Goal: Task Accomplishment & Management: Use online tool/utility

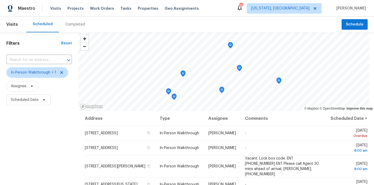
click at [22, 141] on div "Filters Reset ​ In-Person Walkthrough + 1 Assignee Scheduled Date" at bounding box center [39, 145] width 78 height 227
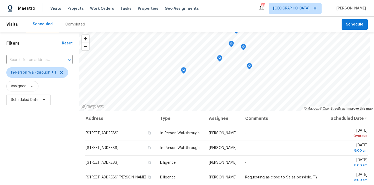
scroll to position [78, 0]
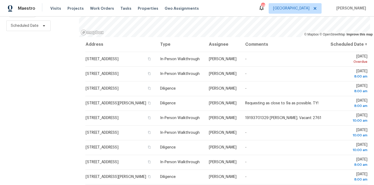
click at [42, 108] on div "Filters Reset ​ In-Person Walkthrough + 1 Assignee Scheduled Date" at bounding box center [39, 71] width 79 height 227
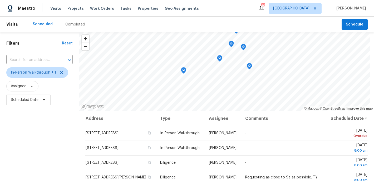
scroll to position [78, 0]
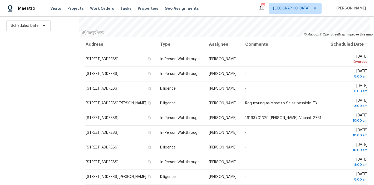
click at [22, 109] on div "Filters Reset ​ In-Person Walkthrough + 1 Assignee Scheduled Date" at bounding box center [39, 71] width 79 height 227
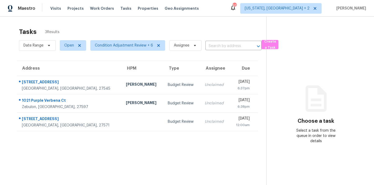
click at [88, 28] on div "Tasks 3 Results" at bounding box center [142, 32] width 247 height 14
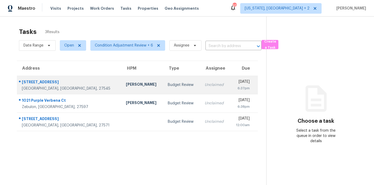
click at [168, 84] on div "Budget Review" at bounding box center [182, 84] width 28 height 5
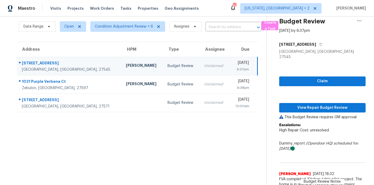
scroll to position [33, 0]
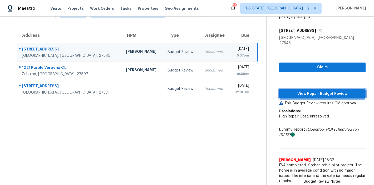
click at [319, 91] on span "View Repair Budget Review" at bounding box center [322, 94] width 78 height 7
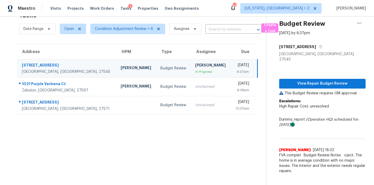
scroll to position [21, 0]
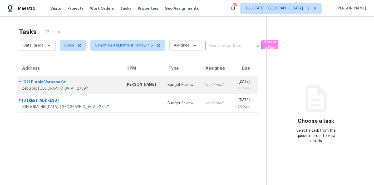
click at [163, 87] on td "Budget Review" at bounding box center [181, 85] width 37 height 18
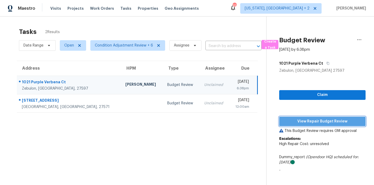
click at [346, 122] on span "View Repair Budget Review" at bounding box center [322, 121] width 78 height 7
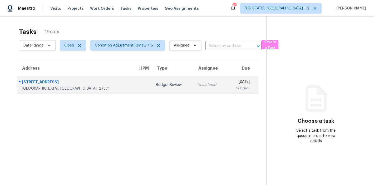
click at [156, 84] on div "Budget Review" at bounding box center [172, 84] width 33 height 5
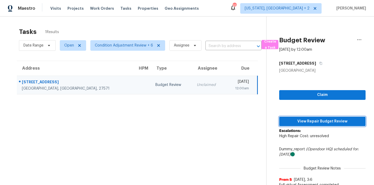
click at [314, 122] on span "View Repair Budget Review" at bounding box center [322, 121] width 78 height 7
